Goal: Transaction & Acquisition: Purchase product/service

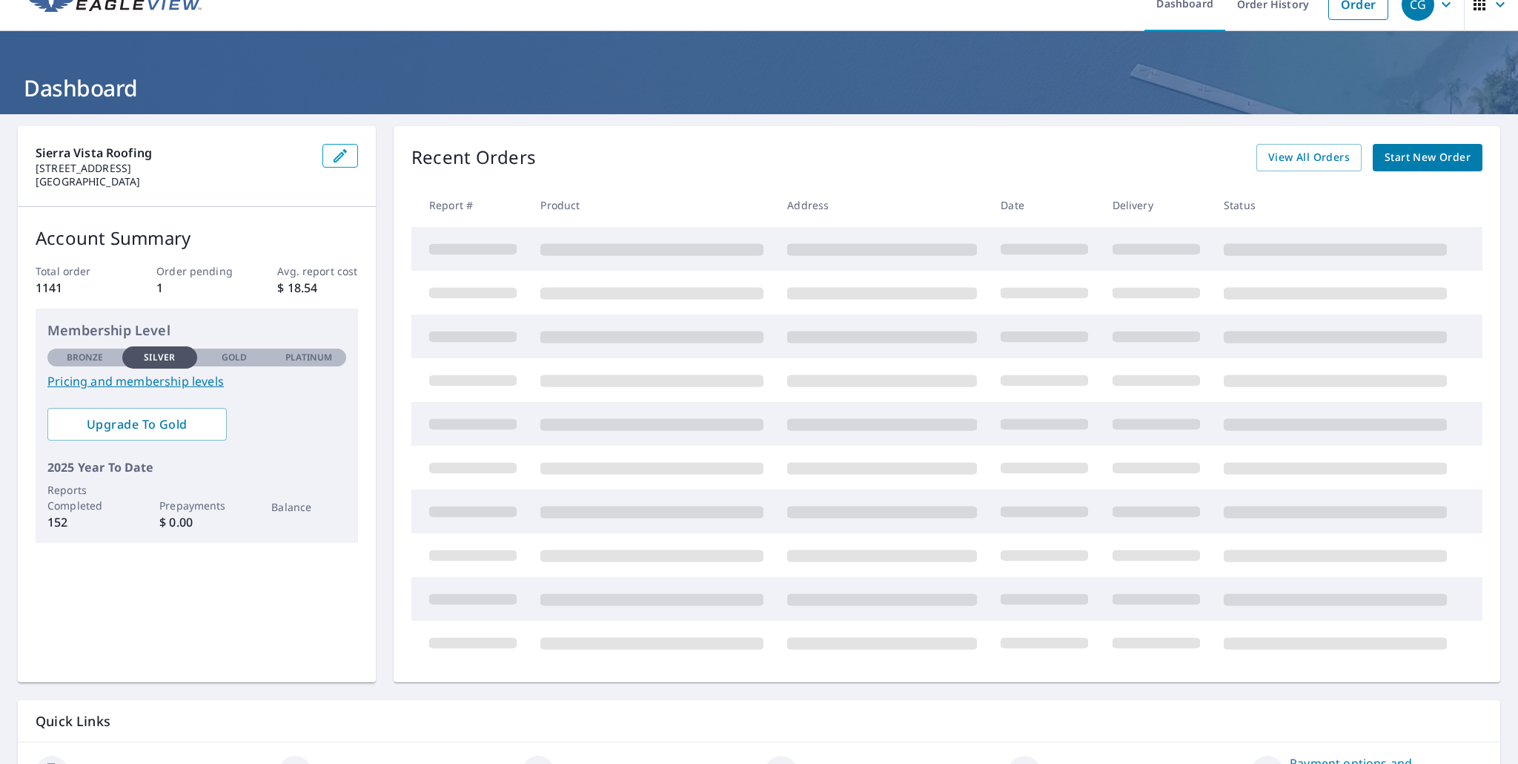
scroll to position [21, 0]
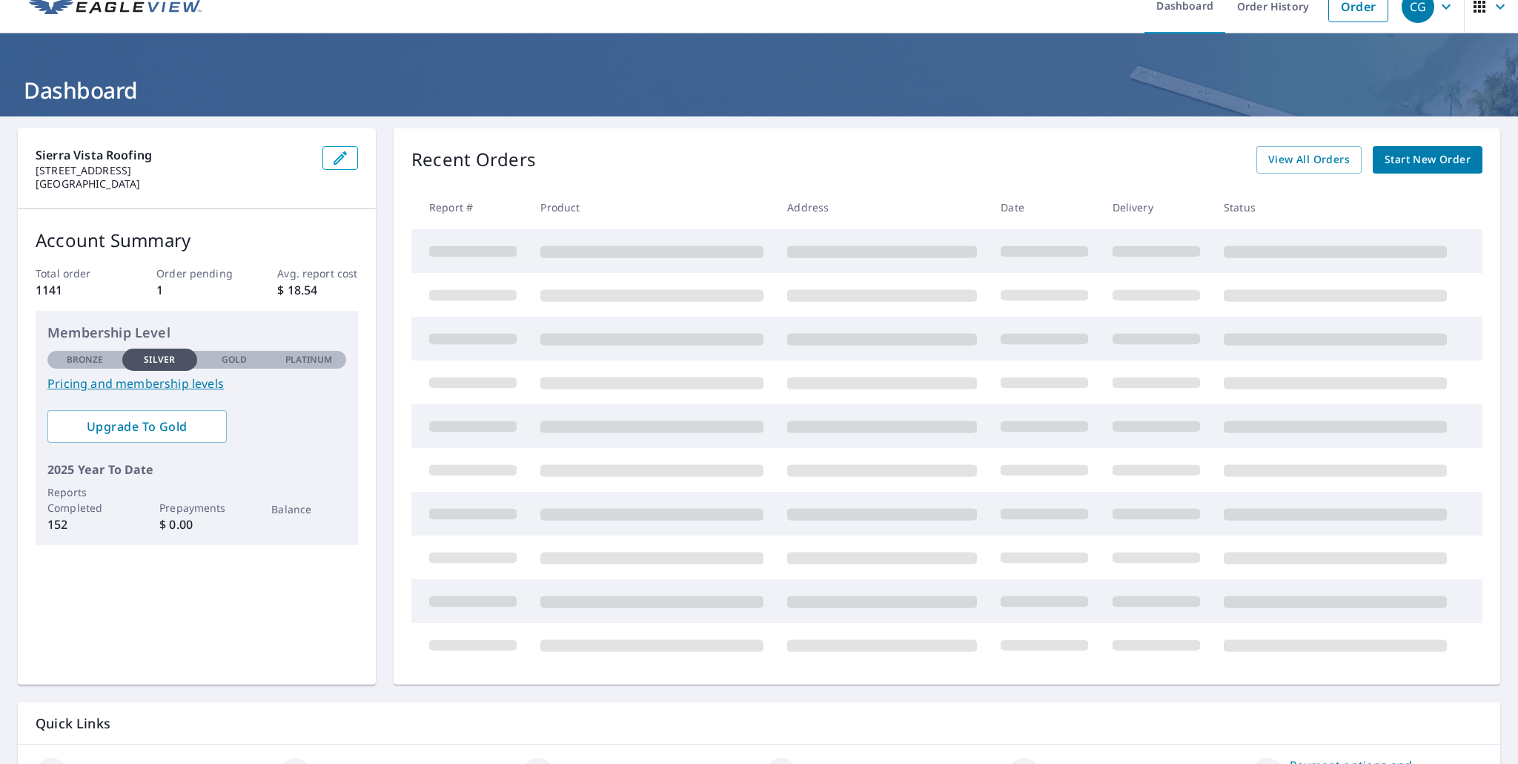
click at [1445, 153] on span "Start New Order" at bounding box center [1428, 159] width 86 height 19
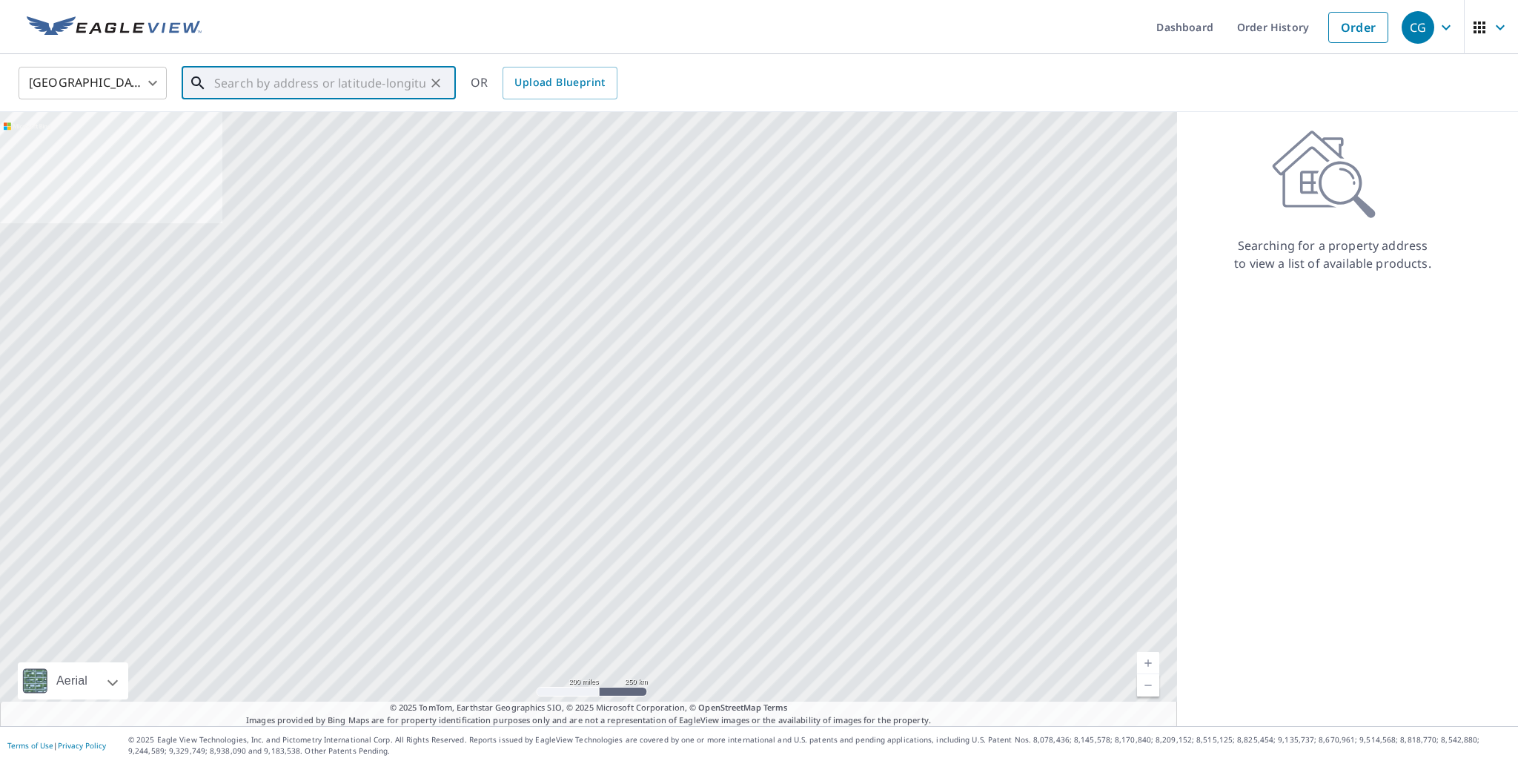
click at [310, 72] on input "text" at bounding box center [319, 83] width 211 height 42
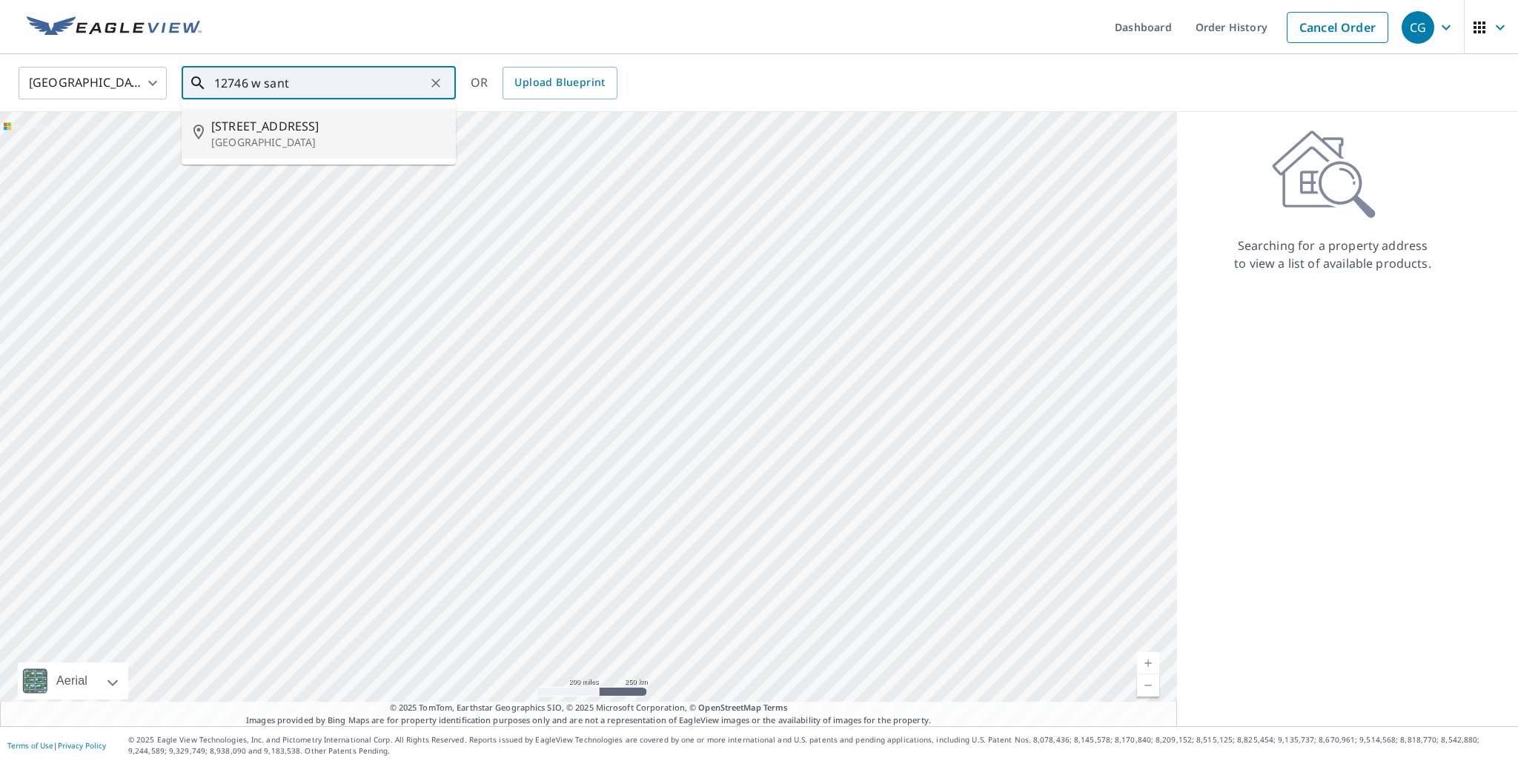
click at [301, 123] on span "[STREET_ADDRESS]" at bounding box center [327, 126] width 233 height 18
type input "[STREET_ADDRESS]"
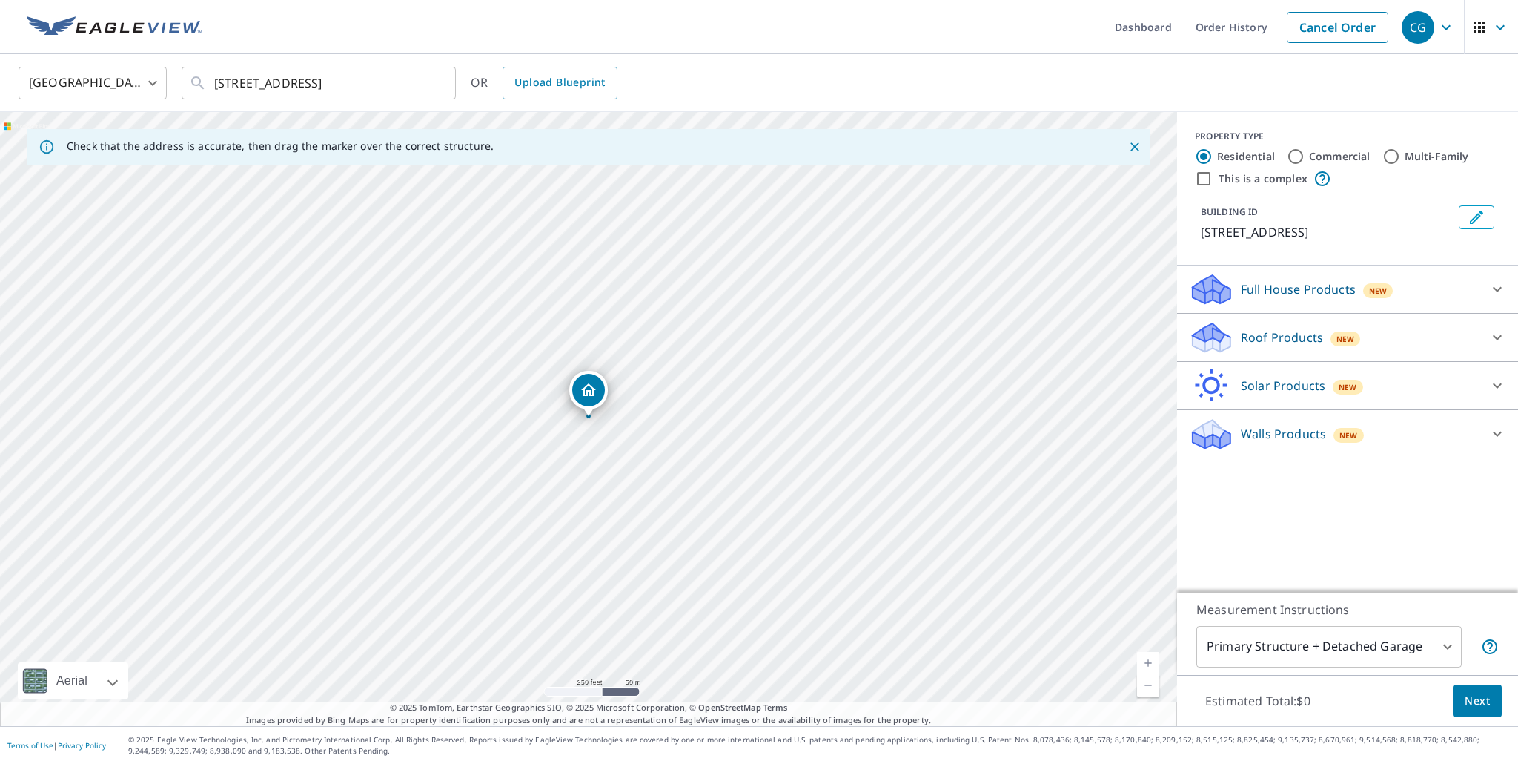
click at [1492, 321] on div at bounding box center [1498, 338] width 36 height 36
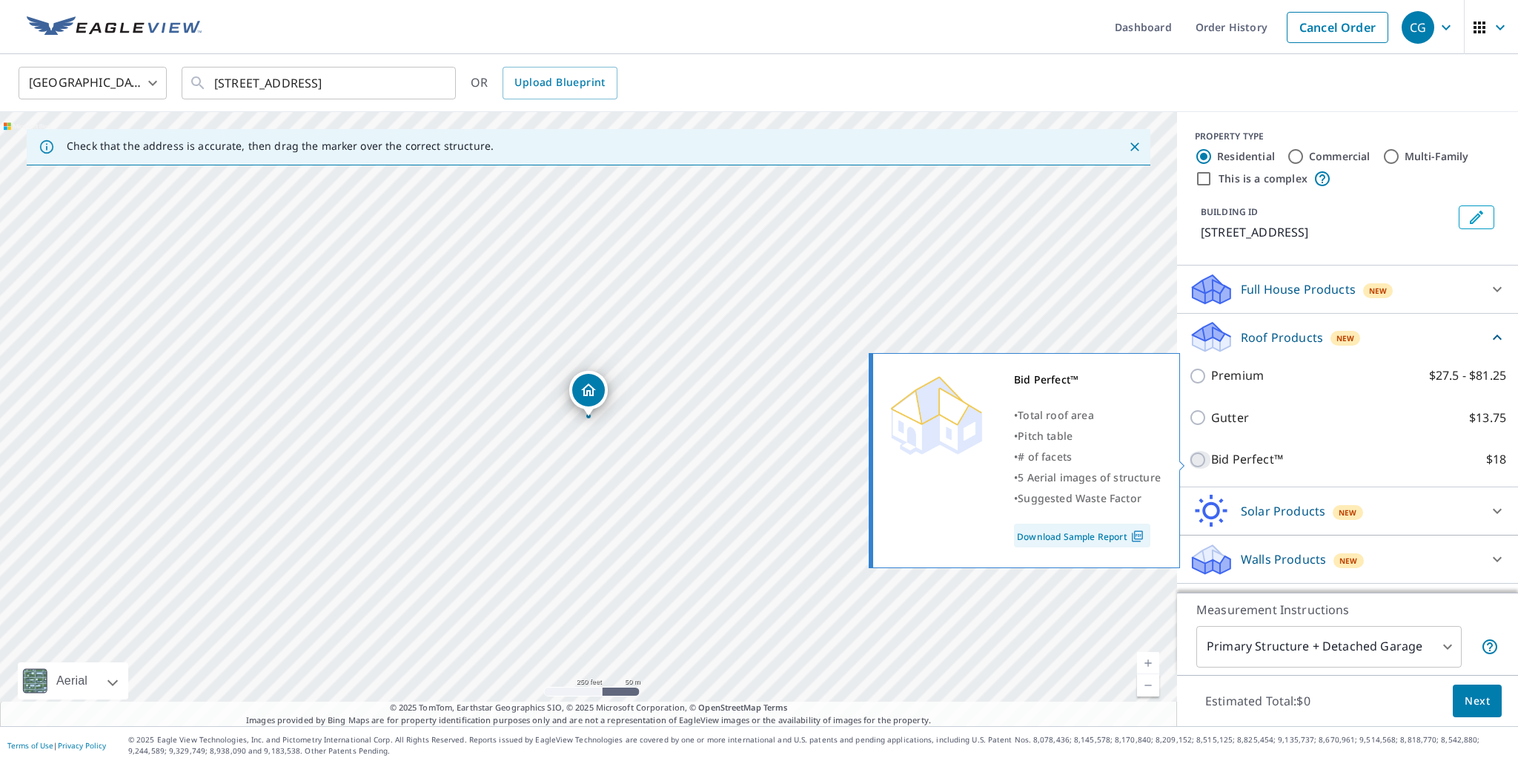
click at [1195, 460] on input "Bid Perfect™ $18" at bounding box center [1200, 460] width 22 height 18
checkbox input "true"
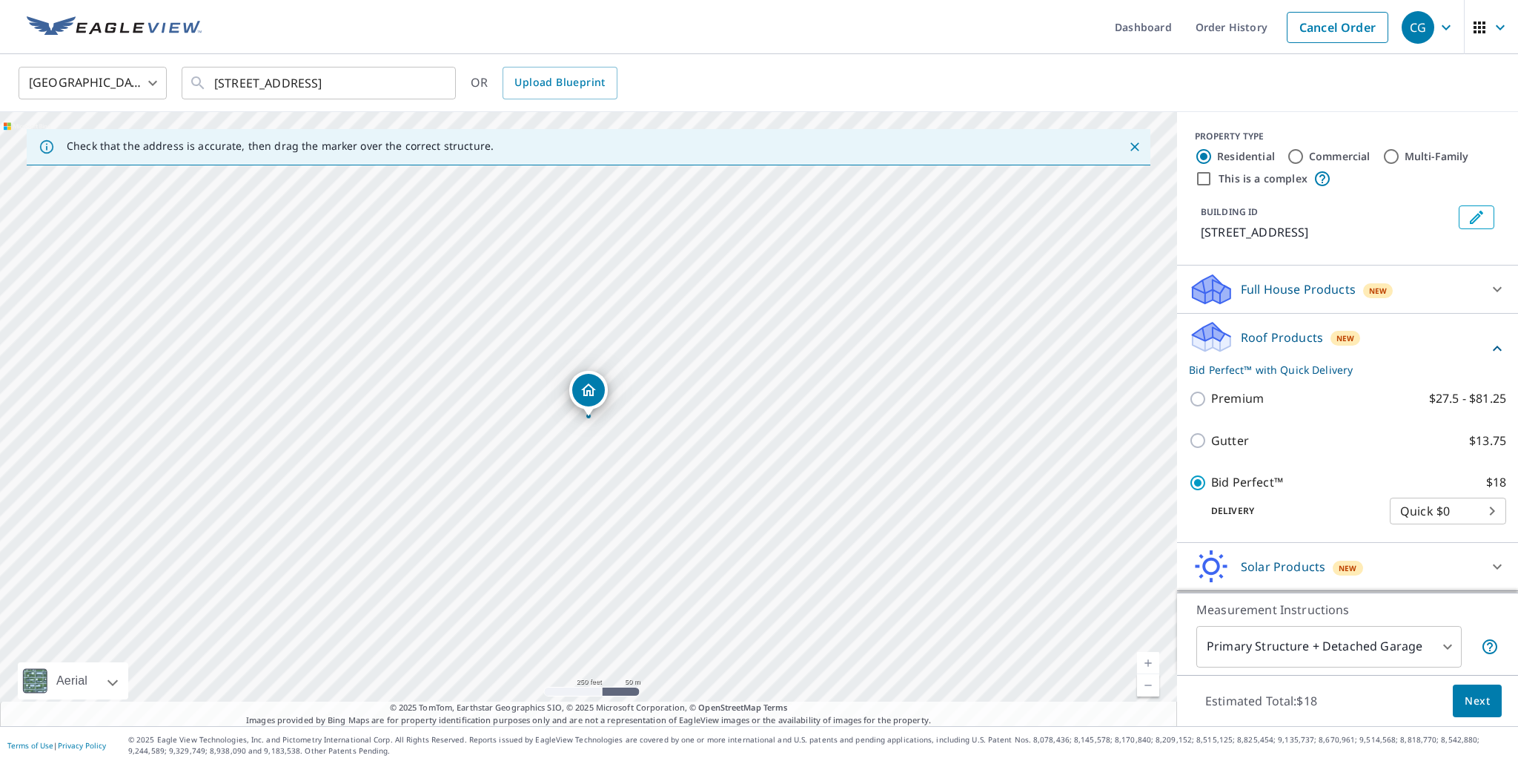
scroll to position [48, 0]
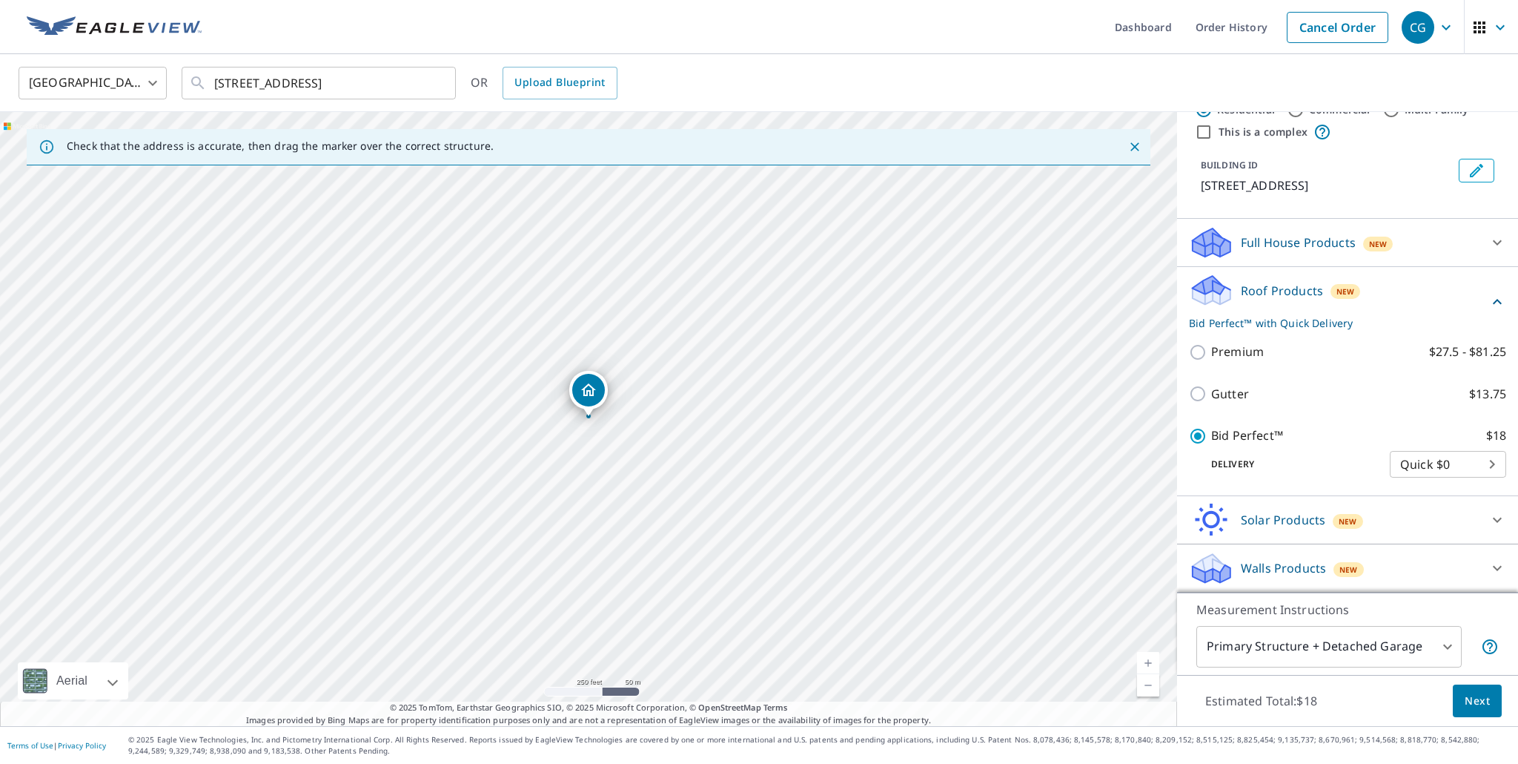
click at [1470, 701] on span "Next" at bounding box center [1477, 701] width 25 height 19
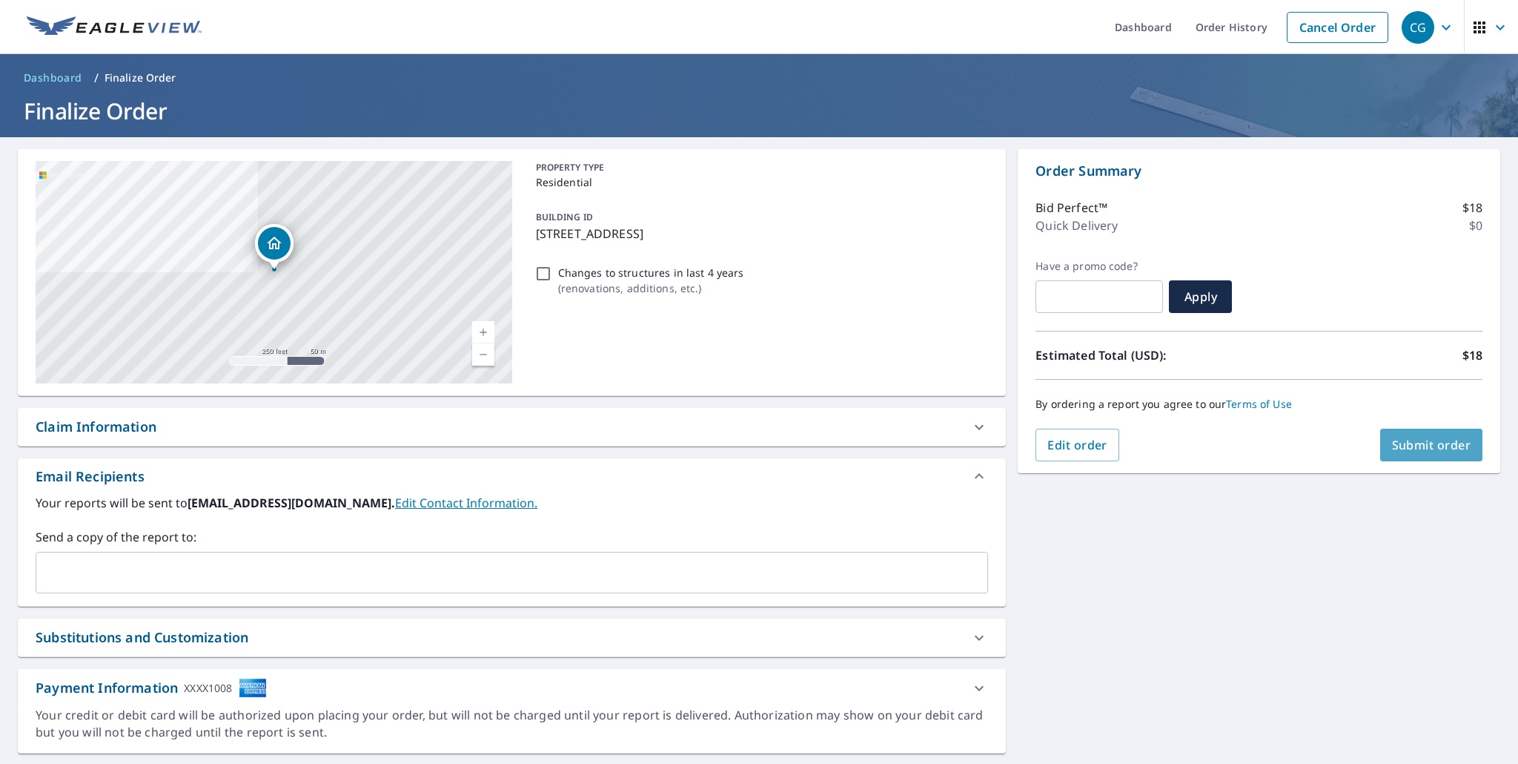
click at [1425, 451] on span "Submit order" at bounding box center [1431, 445] width 79 height 16
